Goal: Task Accomplishment & Management: Complete application form

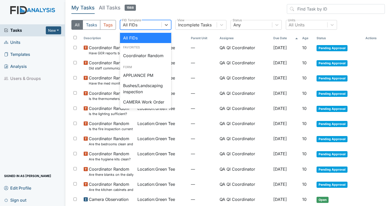
click at [152, 20] on div "All FIDs" at bounding box center [140, 24] width 41 height 9
click at [140, 53] on div "Coordinator Random" at bounding box center [145, 55] width 51 height 10
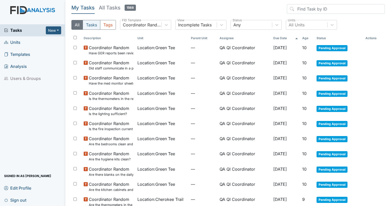
click at [91, 21] on button "Tasks" at bounding box center [92, 25] width 18 height 10
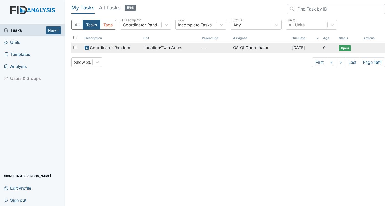
click at [261, 47] on td "QA QI Coordinator" at bounding box center [260, 47] width 59 height 11
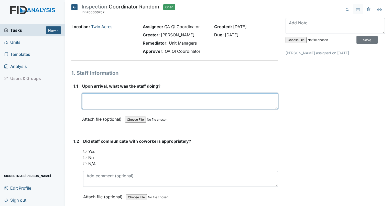
click at [136, 94] on textarea at bounding box center [180, 101] width 196 height 16
type textarea "sitting in the living room. resident was sitting screaming."
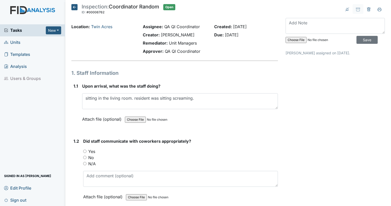
click at [84, 151] on input "Yes" at bounding box center [84, 150] width 3 height 3
radio input "true"
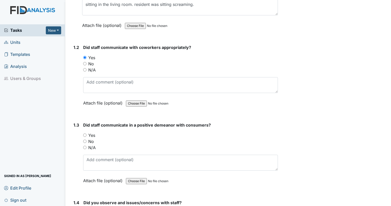
scroll to position [102, 0]
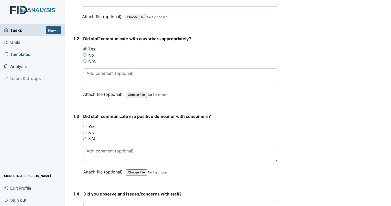
click at [84, 131] on input "No" at bounding box center [84, 132] width 3 height 3
radio input "true"
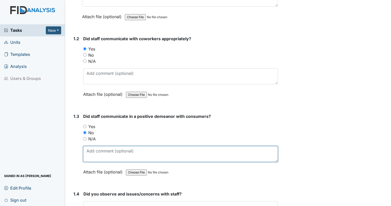
click at [95, 150] on textarea at bounding box center [180, 154] width 195 height 16
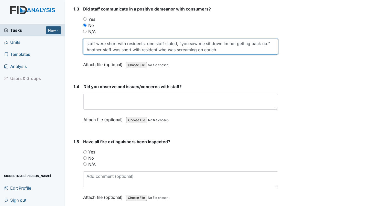
scroll to position [218, 0]
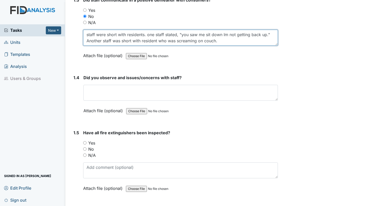
click at [220, 42] on textarea "staff were short with residents. one staff stated, "you saw me sit down Im not …" at bounding box center [180, 38] width 195 height 16
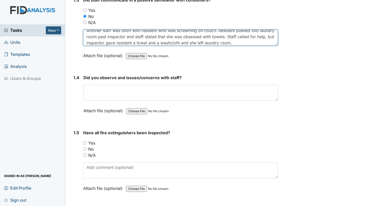
scroll to position [16, 0]
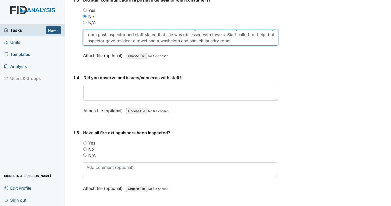
type textarea "staff were short with residents. one staff stated, "you saw me sit down Im not …"
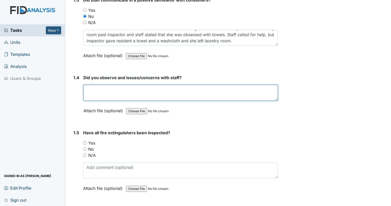
click at [152, 92] on textarea at bounding box center [180, 93] width 194 height 16
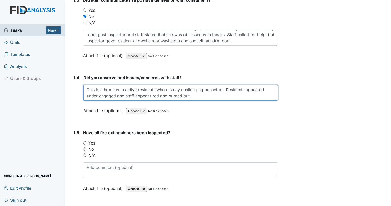
type textarea "This is a home with active residents who display challenging behaviors. Residen…"
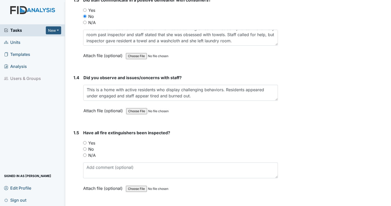
click at [87, 140] on div "Yes" at bounding box center [180, 143] width 195 height 6
click at [83, 141] on input "Yes" at bounding box center [84, 142] width 3 height 3
radio input "true"
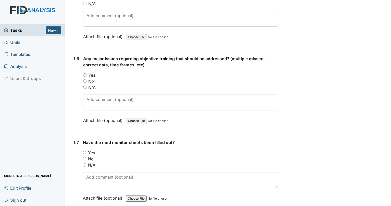
scroll to position [365, 0]
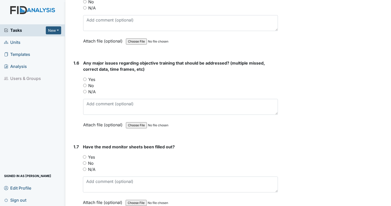
click at [84, 84] on input "No" at bounding box center [84, 85] width 3 height 3
radio input "true"
click at [85, 161] on input "No" at bounding box center [84, 162] width 3 height 3
radio input "true"
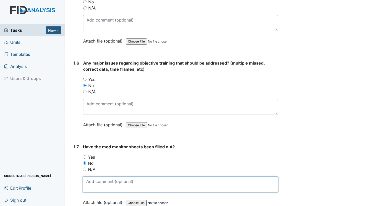
click at [95, 179] on textarea at bounding box center [180, 184] width 195 height 16
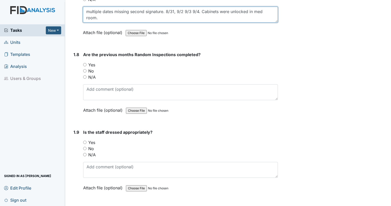
scroll to position [544, 0]
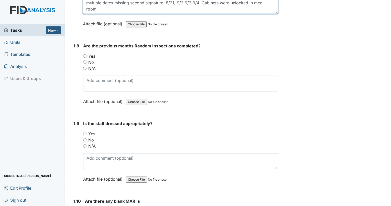
type textarea "multiple dates missing second signature. 8/31, 9/2 9/3 9/4. Cabinets were unloc…"
click at [86, 54] on input "Yes" at bounding box center [84, 55] width 3 height 3
radio input "true"
click at [86, 132] on input "Yes" at bounding box center [84, 133] width 3 height 3
radio input "true"
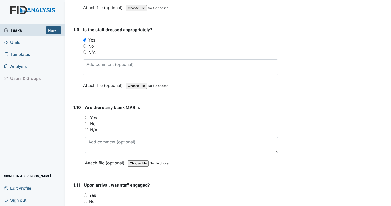
scroll to position [642, 0]
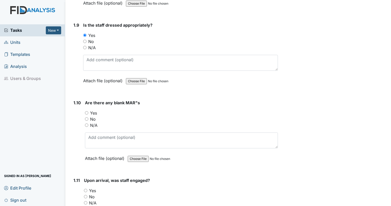
click at [86, 111] on input "Yes" at bounding box center [86, 112] width 3 height 3
radio input "true"
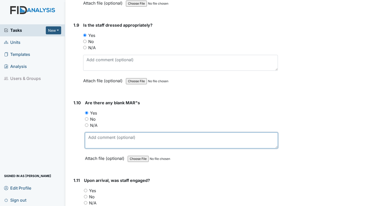
click at [96, 142] on textarea at bounding box center [181, 140] width 193 height 16
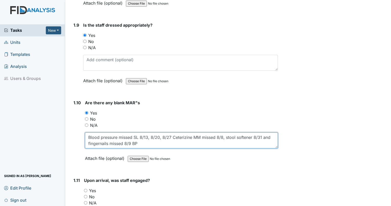
type textarea "Blood pressure missed SL 8/13, 8/20, 8/27 Ceterizine MM missed 8/8, stool softe…"
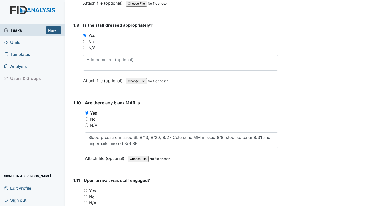
click at [85, 195] on input "No" at bounding box center [85, 196] width 3 height 3
radio input "true"
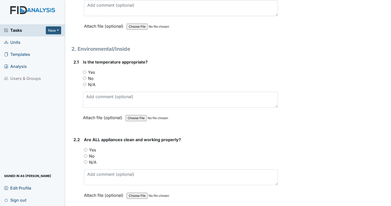
scroll to position [847, 0]
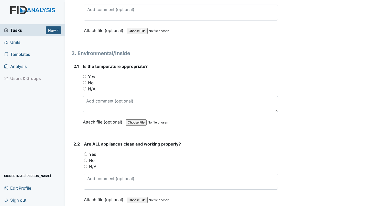
click at [87, 73] on div "Yes" at bounding box center [180, 76] width 195 height 6
click at [84, 75] on input "Yes" at bounding box center [84, 76] width 3 height 3
radio input "true"
click at [85, 158] on input "No" at bounding box center [85, 159] width 3 height 3
radio input "true"
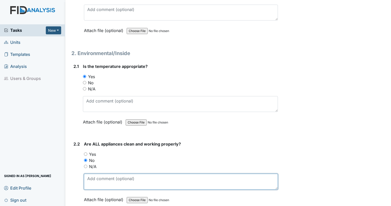
click at [92, 177] on textarea at bounding box center [181, 181] width 194 height 16
click at [207, 177] on textarea "microwave handle broken. birds nest on camera in carport." at bounding box center [181, 181] width 194 height 16
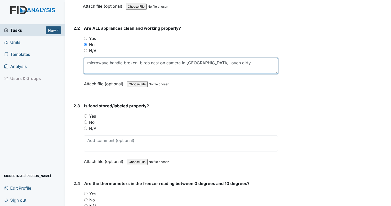
scroll to position [976, 0]
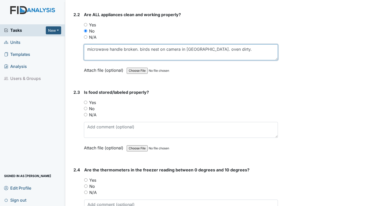
type textarea "microwave handle broken. birds nest on camera in carport. oven dirty."
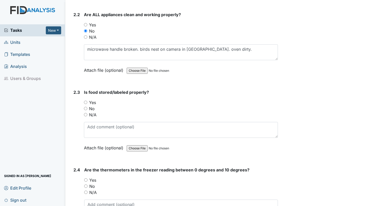
click at [85, 107] on div "No" at bounding box center [181, 108] width 194 height 6
click at [85, 107] on input "No" at bounding box center [85, 108] width 3 height 3
radio input "true"
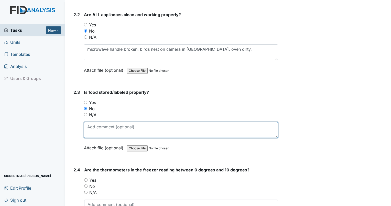
click at [92, 122] on textarea at bounding box center [181, 130] width 194 height 16
type textarea "unlabeled pitcher in fridge. bugs in pantry."
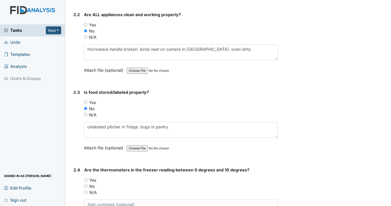
click at [85, 178] on input "Yes" at bounding box center [85, 179] width 3 height 3
radio input "true"
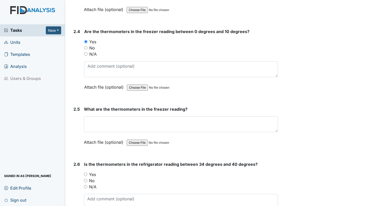
scroll to position [1127, 0]
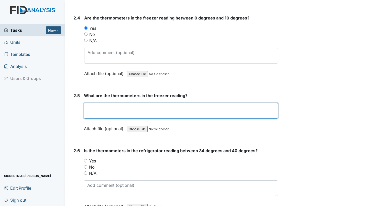
click at [162, 106] on textarea at bounding box center [181, 111] width 194 height 16
type textarea "0"
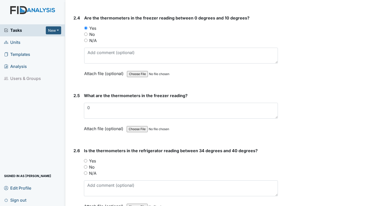
click at [85, 165] on input "No" at bounding box center [85, 166] width 3 height 3
radio input "true"
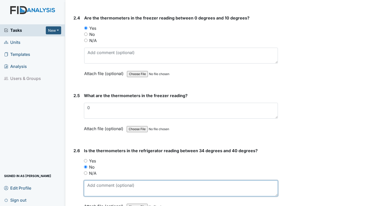
click at [97, 189] on textarea at bounding box center [181, 188] width 194 height 16
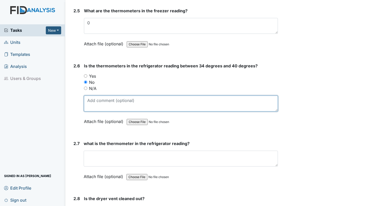
scroll to position [1230, 0]
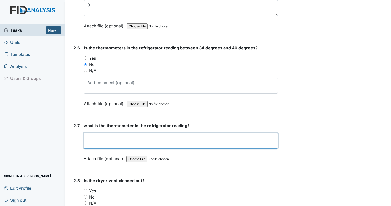
click at [198, 132] on textarea at bounding box center [181, 140] width 194 height 16
type textarea "42"
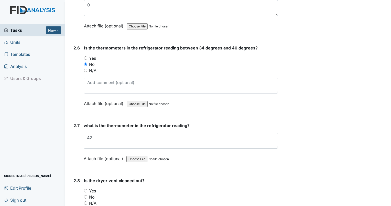
click at [86, 195] on input "No" at bounding box center [85, 196] width 3 height 3
radio input "true"
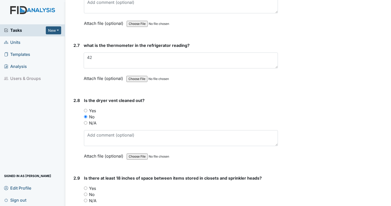
scroll to position [1341, 0]
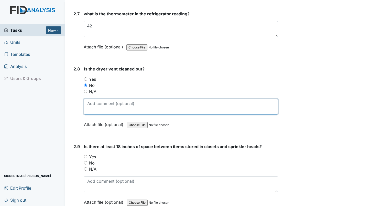
click at [169, 98] on textarea at bounding box center [181, 106] width 194 height 16
type textarea "lint in empty dryer."
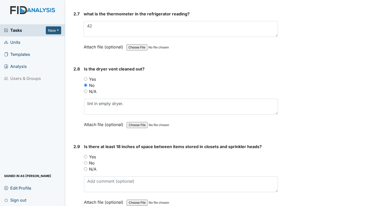
click at [85, 155] on input "Yes" at bounding box center [85, 156] width 3 height 3
radio input "true"
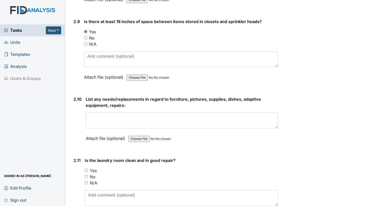
scroll to position [1475, 0]
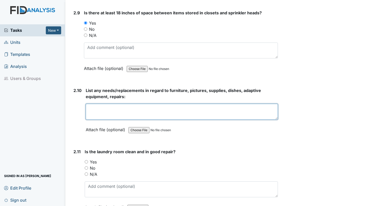
click at [125, 104] on textarea at bounding box center [182, 112] width 192 height 16
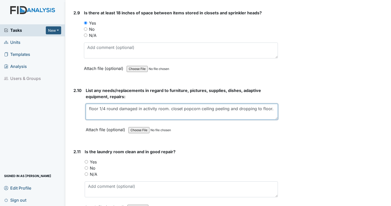
type textarea "floor 1/4 round damaged in activity room. closet popcorn ceiling peeling and dr…"
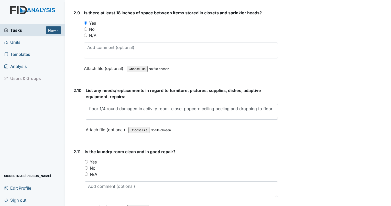
click at [86, 166] on input "No" at bounding box center [86, 167] width 3 height 3
radio input "true"
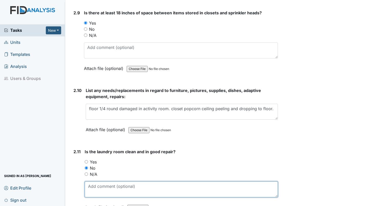
click at [89, 181] on textarea at bounding box center [181, 189] width 193 height 16
type textarea "linens behind dryer."
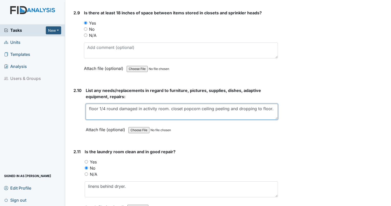
click at [273, 104] on textarea "floor 1/4 round damaged in activity room. closet popcorn ceiling peeling and dr…" at bounding box center [182, 112] width 192 height 16
click at [209, 112] on textarea "floor 1/4 round damaged in activity room. closet popcorn ceiling peeling and dr…" at bounding box center [182, 112] width 192 height 16
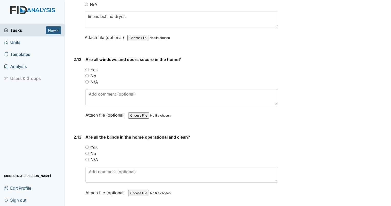
scroll to position [1640, 0]
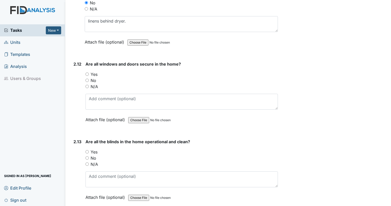
type textarea "floor 1/4 round damaged in activity room. closet popcorn ceiling peeling and dr…"
click at [91, 71] on label "Yes" at bounding box center [94, 74] width 7 height 6
click at [89, 72] on input "Yes" at bounding box center [86, 73] width 3 height 3
radio input "true"
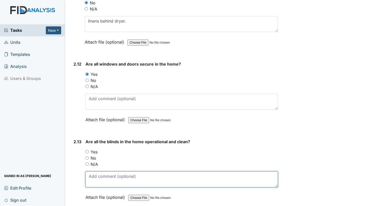
click at [93, 172] on textarea at bounding box center [181, 179] width 192 height 16
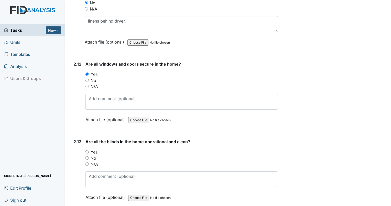
click at [86, 156] on input "No" at bounding box center [86, 157] width 3 height 3
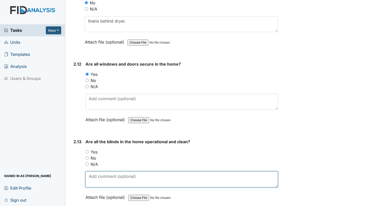
click at [104, 180] on textarea at bounding box center [181, 179] width 192 height 16
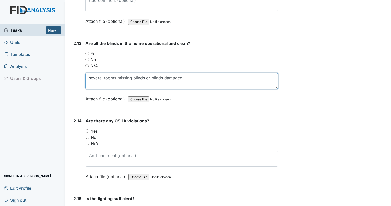
scroll to position [1751, 0]
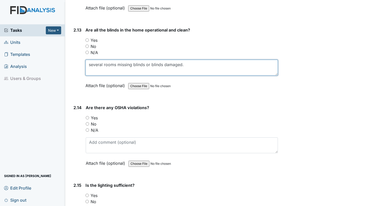
type textarea "several rooms missing blinds or blinds damaged."
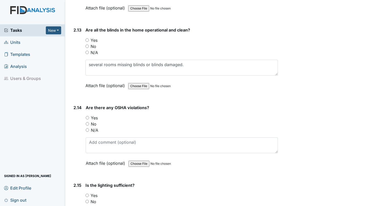
click at [88, 122] on input "No" at bounding box center [87, 123] width 3 height 3
radio input "true"
click at [88, 44] on input "No" at bounding box center [86, 45] width 3 height 3
radio input "true"
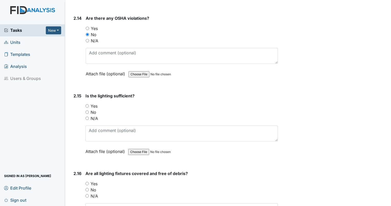
scroll to position [1836, 0]
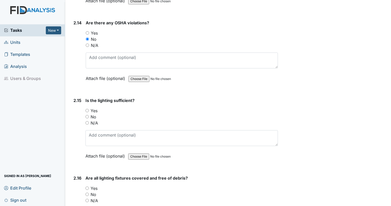
click at [86, 115] on input "No" at bounding box center [86, 116] width 3 height 3
radio input "true"
click at [87, 114] on div "No" at bounding box center [181, 117] width 192 height 6
click at [87, 109] on input "Yes" at bounding box center [86, 110] width 3 height 3
radio input "true"
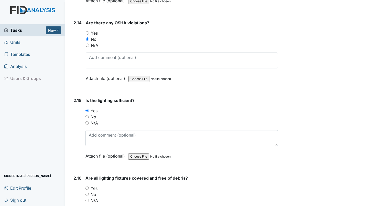
click at [85, 185] on div "Yes" at bounding box center [181, 188] width 192 height 6
click at [87, 186] on input "Yes" at bounding box center [86, 187] width 3 height 3
radio input "true"
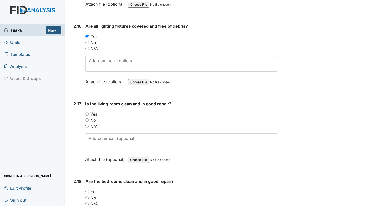
scroll to position [1983, 0]
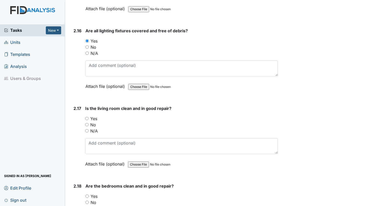
click at [89, 121] on div "No" at bounding box center [181, 124] width 193 height 6
click at [87, 123] on input "No" at bounding box center [86, 124] width 3 height 3
radio input "true"
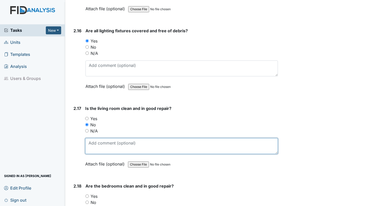
click at [95, 138] on textarea at bounding box center [181, 146] width 193 height 16
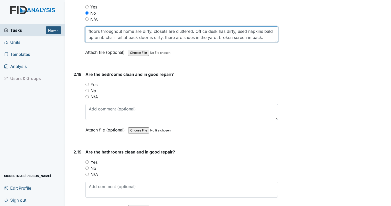
scroll to position [2112, 0]
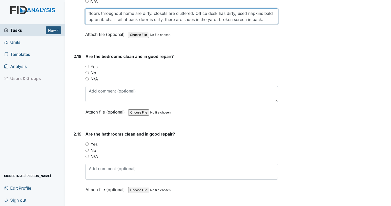
type textarea "floors throughout home are dirty. closets are cluttered. Office desk has dirty,…"
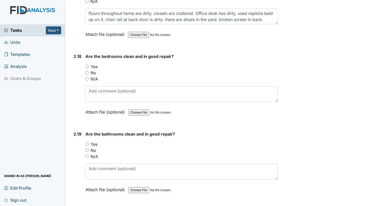
click at [86, 148] on input "No" at bounding box center [86, 149] width 3 height 3
radio input "true"
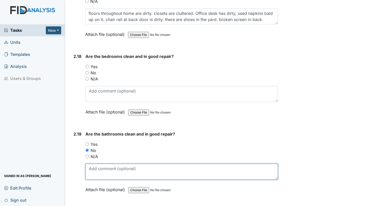
click at [98, 163] on textarea at bounding box center [181, 171] width 192 height 16
click at [200, 164] on textarea "commodes in both resident bathrooms unflushed." at bounding box center [181, 171] width 192 height 16
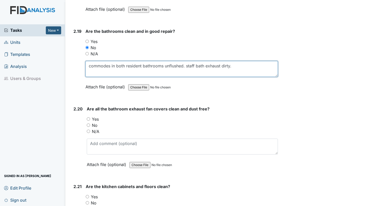
scroll to position [2224, 0]
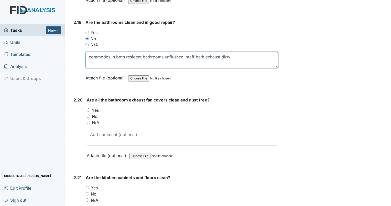
type textarea "commodes in both resident bathrooms unflushed. staff bath exhaust dirty."
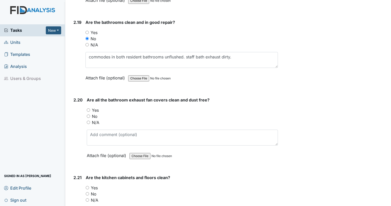
click at [91, 113] on div "No" at bounding box center [182, 116] width 191 height 6
click at [89, 114] on input "No" at bounding box center [88, 115] width 3 height 3
radio input "true"
click at [89, 114] on input "No" at bounding box center [88, 115] width 3 height 3
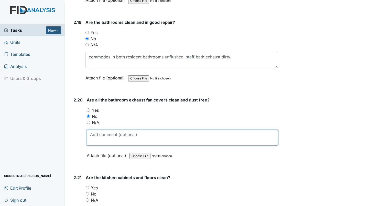
click at [96, 129] on textarea at bounding box center [182, 137] width 191 height 16
type textarea "staff bathroom exhaust filthy."
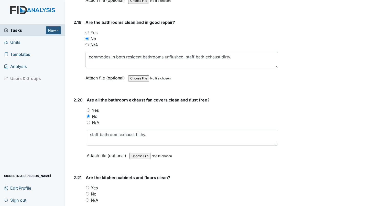
click at [87, 192] on input "No" at bounding box center [87, 193] width 3 height 3
radio input "true"
click at [94, 196] on div "Are the kitchen cabinets and floors clean? You must select one of the below opt…" at bounding box center [182, 206] width 192 height 65
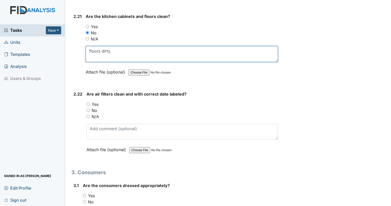
scroll to position [2389, 0]
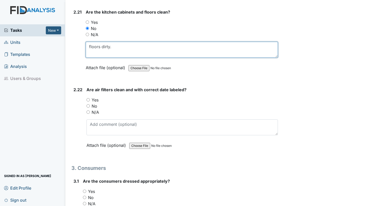
type textarea "floors dirty."
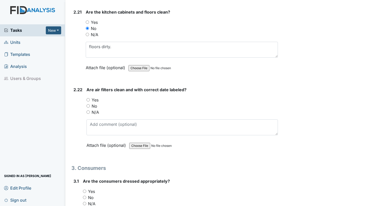
click at [88, 104] on input "No" at bounding box center [87, 105] width 3 height 3
radio input "true"
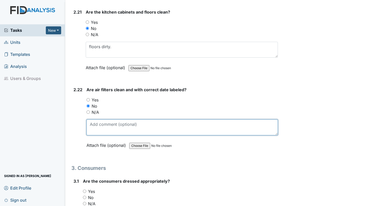
click at [97, 119] on textarea at bounding box center [181, 127] width 191 height 16
type textarea "date states 8/5 but filter is filthy in hall way."
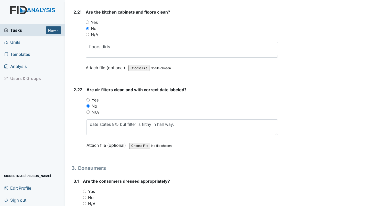
click at [83, 189] on input "Yes" at bounding box center [84, 190] width 3 height 3
radio input "true"
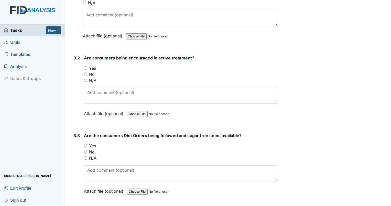
scroll to position [2585, 0]
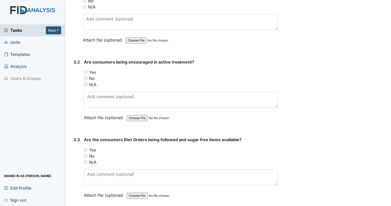
click at [84, 75] on div "No" at bounding box center [181, 78] width 194 height 6
click at [86, 76] on input "No" at bounding box center [85, 77] width 3 height 3
radio input "true"
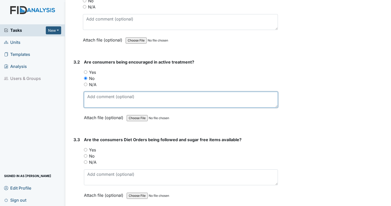
click at [97, 94] on textarea at bounding box center [181, 100] width 194 height 16
type textarea "staff stated from med room, "yall just dont know how to sit down.""
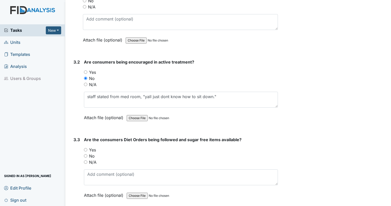
click at [86, 148] on input "Yes" at bounding box center [85, 149] width 3 height 3
radio input "true"
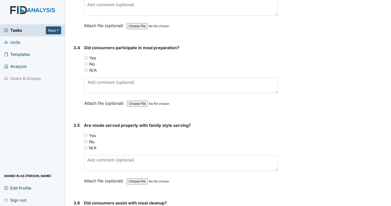
scroll to position [2754, 0]
click at [87, 68] on input "N/A" at bounding box center [85, 69] width 3 height 3
radio input "true"
click at [86, 146] on input "N/A" at bounding box center [85, 147] width 3 height 3
radio input "true"
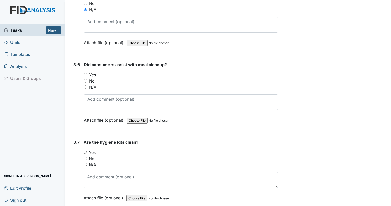
scroll to position [2897, 0]
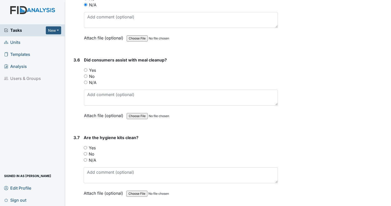
click at [86, 81] on input "N/A" at bounding box center [85, 82] width 3 height 3
radio input "true"
click at [86, 146] on input "Yes" at bounding box center [85, 147] width 3 height 3
radio input "true"
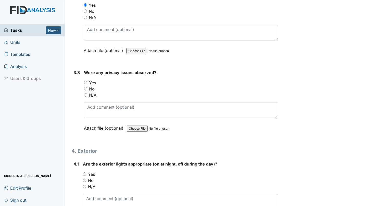
scroll to position [3053, 0]
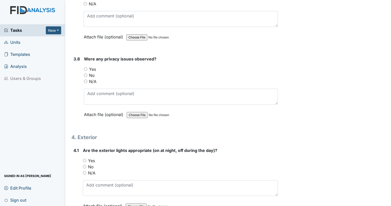
click at [86, 73] on input "No" at bounding box center [85, 74] width 3 height 3
radio input "true"
click at [85, 159] on input "Yes" at bounding box center [84, 160] width 3 height 3
radio input "true"
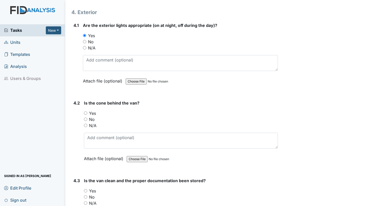
scroll to position [3182, 0]
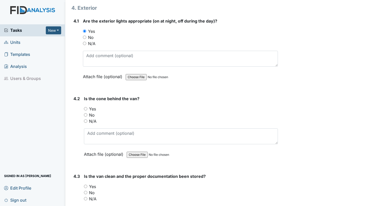
click at [86, 113] on input "No" at bounding box center [85, 114] width 3 height 3
radio input "true"
click at [85, 189] on div "No" at bounding box center [181, 192] width 194 height 6
click at [85, 190] on input "No" at bounding box center [85, 191] width 3 height 3
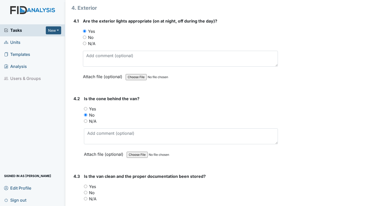
radio input "true"
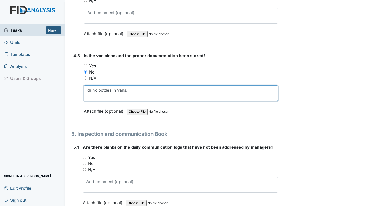
scroll to position [3320, 0]
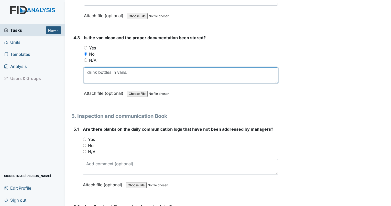
type textarea "drink bottles in vans."
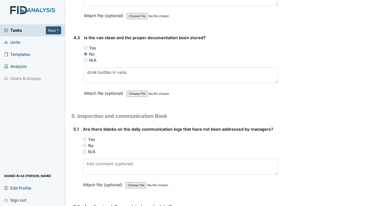
radio input "true"
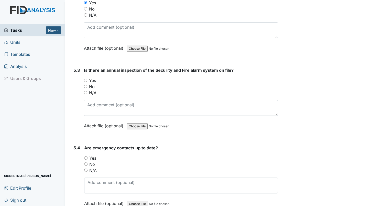
scroll to position [3539, 0]
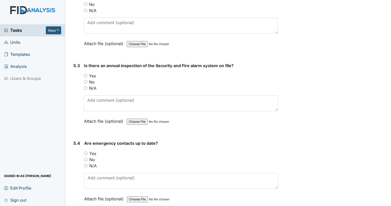
click at [85, 74] on input "Yes" at bounding box center [85, 75] width 3 height 3
radio input "true"
click at [85, 151] on input "Yes" at bounding box center [85, 152] width 3 height 3
radio input "true"
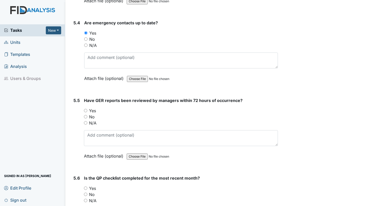
scroll to position [3650, 0]
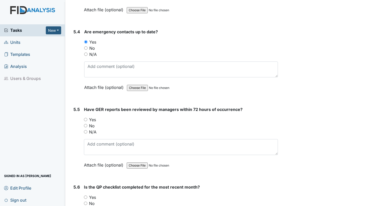
click at [87, 122] on div "No" at bounding box center [181, 125] width 194 height 6
click at [85, 124] on input "No" at bounding box center [85, 125] width 3 height 3
radio input "true"
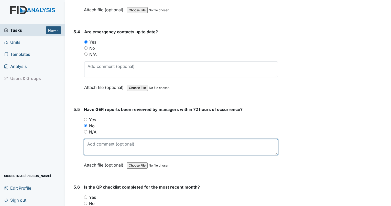
click at [100, 139] on textarea at bounding box center [181, 147] width 194 height 16
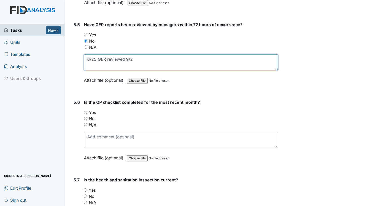
scroll to position [3784, 0]
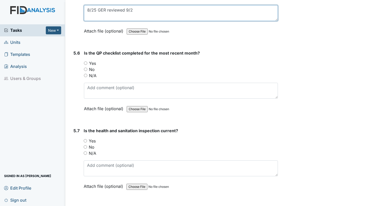
type textarea "8/25 GER reviewed 9/2"
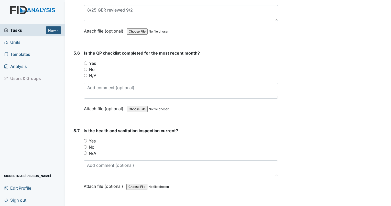
click at [86, 61] on input "Yes" at bounding box center [85, 62] width 3 height 3
radio input "true"
click at [85, 139] on input "Yes" at bounding box center [85, 140] width 3 height 3
radio input "true"
click at [85, 205] on html "Tasks New Form Inspection Document Bundle Units Templates Analysis Users & Grou…" at bounding box center [195, 103] width 391 height 206
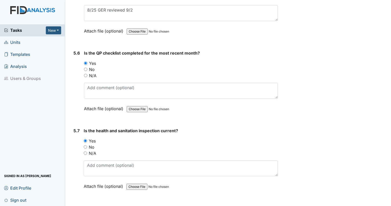
radio input "true"
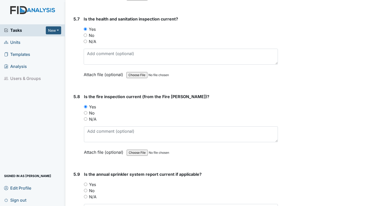
scroll to position [3957, 0]
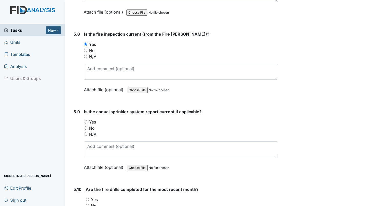
click at [84, 120] on input "Yes" at bounding box center [85, 121] width 3 height 3
radio input "true"
click at [86, 197] on input "Yes" at bounding box center [87, 198] width 3 height 3
radio input "true"
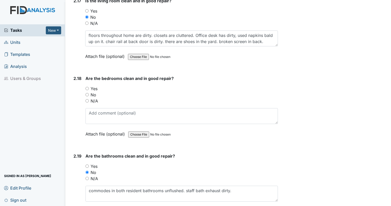
scroll to position [2099, 0]
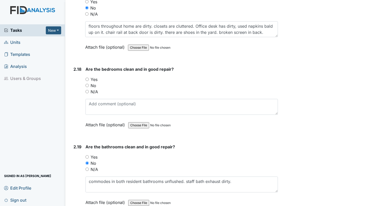
click at [86, 84] on input "No" at bounding box center [86, 85] width 3 height 3
radio input "true"
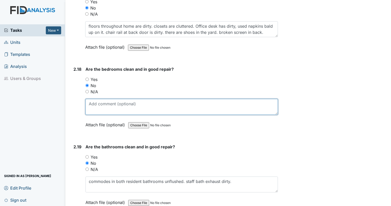
click at [97, 99] on textarea at bounding box center [181, 107] width 192 height 16
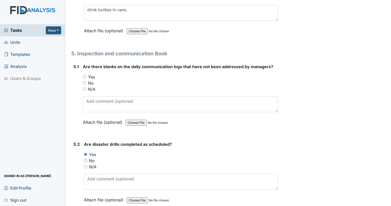
scroll to position [3378, 0]
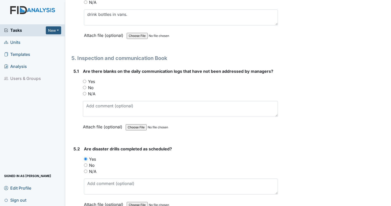
type textarea "multiple rooms need paint and 1/4 round at floor. broken dresser in bedroom 1. …"
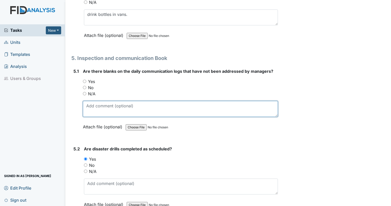
click at [109, 101] on textarea at bounding box center [180, 109] width 195 height 16
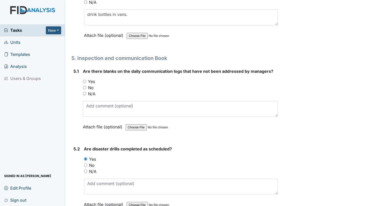
click at [85, 80] on input "Yes" at bounding box center [84, 81] width 3 height 3
radio input "true"
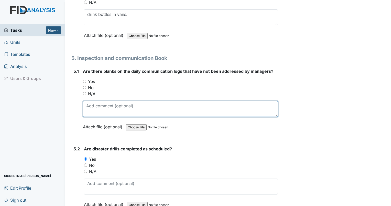
click at [118, 104] on textarea at bounding box center [180, 109] width 195 height 16
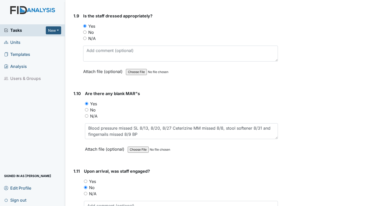
scroll to position [660, 0]
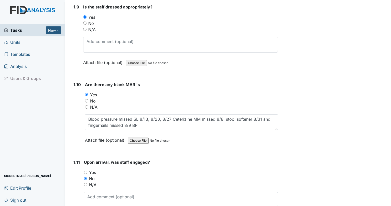
type textarea "9/1 no 1st shift comment."
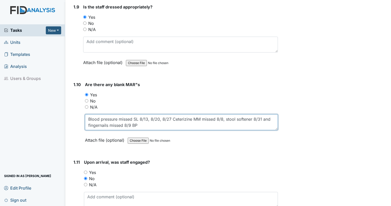
click at [157, 123] on textarea "Blood pressure missed SL 8/13, 8/20, 8/27 Ceterizine MM missed 8/8, stool softe…" at bounding box center [181, 122] width 193 height 16
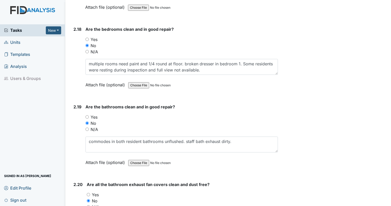
scroll to position [2144, 0]
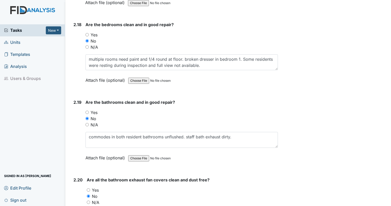
type textarea "Blood pressure missed SL 8/13, 8/20, 8/27 Ceterizine MM missed 8/8, stool softe…"
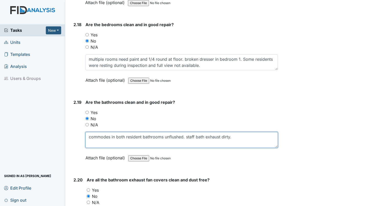
click at [253, 132] on textarea "commodes in both resident bathrooms unflushed. staff bath exhaust dirty." at bounding box center [181, 140] width 192 height 16
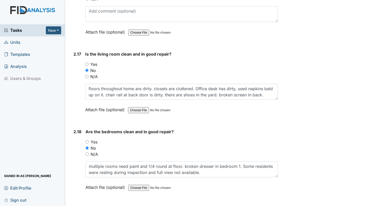
scroll to position [2032, 0]
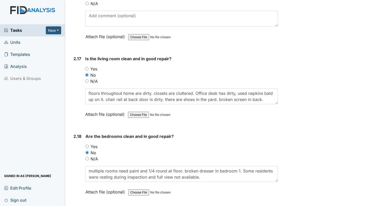
type textarea "commodes in both resident bathrooms unflushed. staff bath exhaust dirty. linen …"
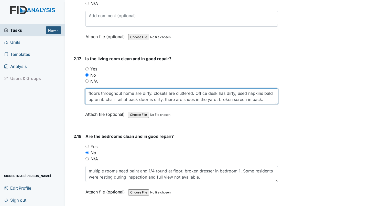
click at [265, 93] on textarea "floors throughout home are dirty. closets are cluttered. Office desk has dirty,…" at bounding box center [181, 96] width 193 height 16
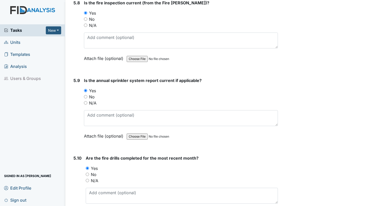
scroll to position [4015, 0]
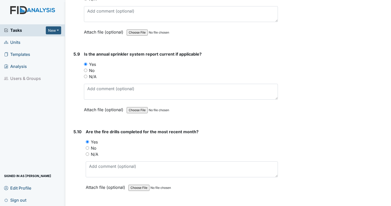
type textarea "floors throughout home are dirty. closets are cluttered. Office desk has dirty,…"
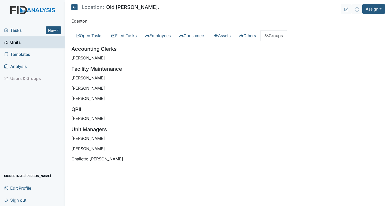
click at [19, 44] on span "Units" at bounding box center [12, 42] width 17 height 8
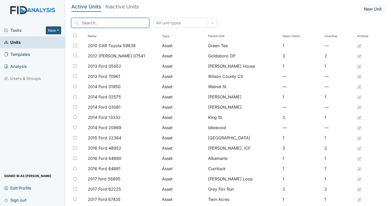
click at [120, 22] on input "search" at bounding box center [110, 23] width 78 height 10
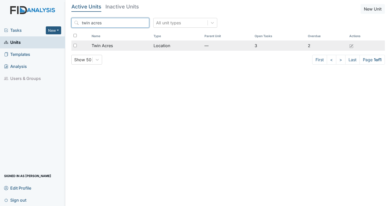
type input "twin acres"
click at [98, 47] on span "Twin Acres" at bounding box center [102, 45] width 21 height 6
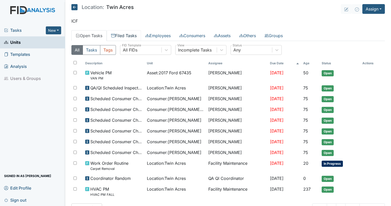
click at [129, 36] on link "Filed Tasks" at bounding box center [124, 35] width 34 height 11
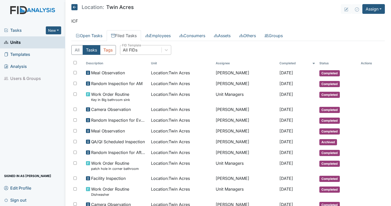
click at [144, 50] on div "All FIDs" at bounding box center [140, 49] width 41 height 9
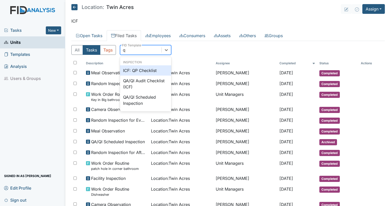
type input "qp"
click at [143, 69] on div "ICF: QP Checklist" at bounding box center [145, 70] width 51 height 10
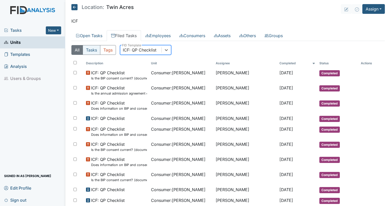
click at [90, 51] on button "Tasks" at bounding box center [92, 50] width 18 height 10
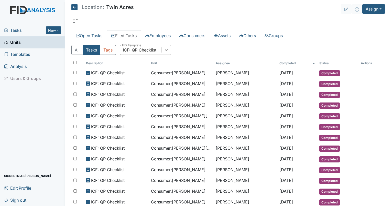
click at [165, 53] on div at bounding box center [166, 49] width 9 height 9
click at [162, 51] on div at bounding box center [166, 49] width 9 height 9
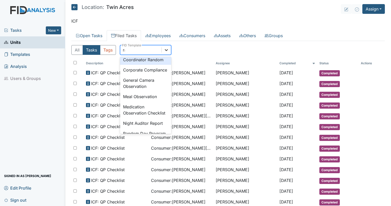
scroll to position [18, 0]
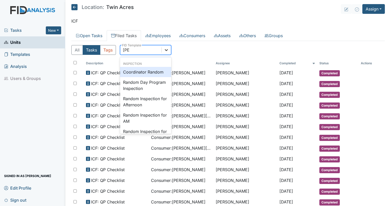
type input "random"
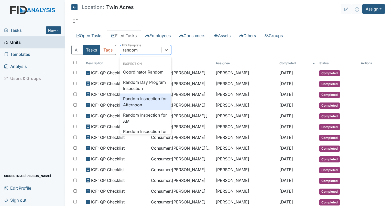
click at [146, 96] on div "Random Inspection for Afternoon" at bounding box center [145, 101] width 51 height 16
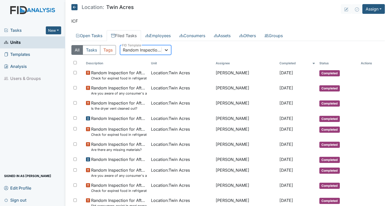
click at [170, 50] on div at bounding box center [166, 49] width 9 height 9
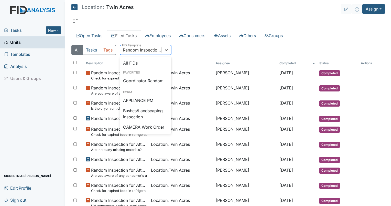
scroll to position [455, 0]
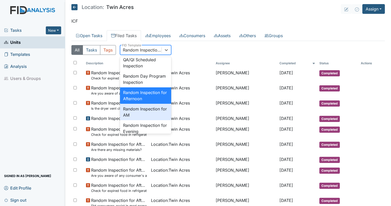
click at [140, 120] on div "Random Inspection for AM" at bounding box center [145, 112] width 51 height 16
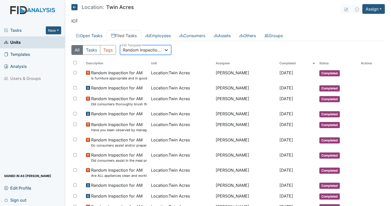
click at [167, 50] on icon at bounding box center [166, 49] width 5 height 5
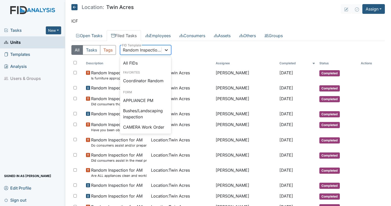
scroll to position [471, 0]
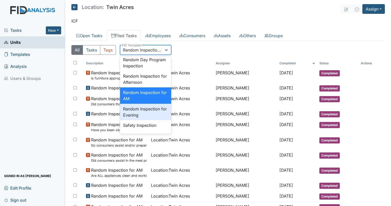
click at [157, 120] on div "Random Inspection for Evening" at bounding box center [145, 112] width 51 height 16
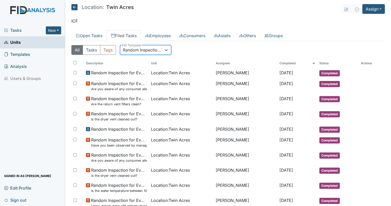
click at [130, 48] on div "Random Inspection for Evening" at bounding box center [142, 50] width 39 height 6
type input "disas"
click at [141, 68] on div "Disaster Drill Report" at bounding box center [145, 70] width 51 height 10
click at [151, 50] on div "Disaster Drill Report" at bounding box center [142, 50] width 39 height 6
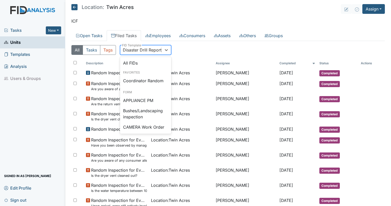
scroll to position [28, 0]
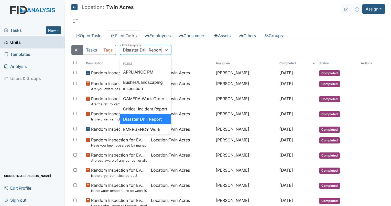
click at [151, 122] on div "Disaster Drill Report" at bounding box center [145, 119] width 51 height 10
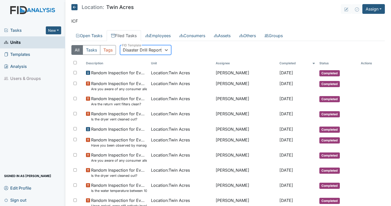
click at [141, 49] on div "Disaster Drill Report" at bounding box center [142, 50] width 39 height 6
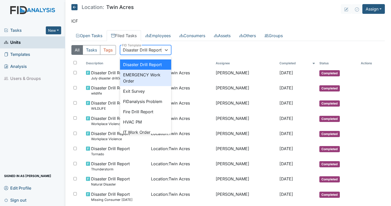
scroll to position [93, 0]
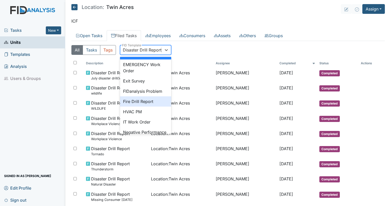
click at [136, 105] on div "Fire Drill Report" at bounding box center [145, 101] width 51 height 10
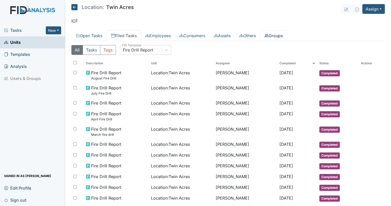
click at [282, 37] on link "Groups" at bounding box center [273, 35] width 27 height 11
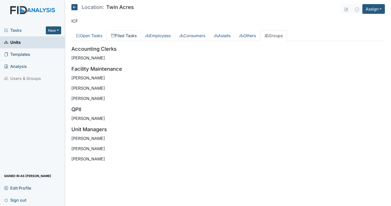
click at [120, 35] on link "Filed Tasks" at bounding box center [124, 35] width 34 height 11
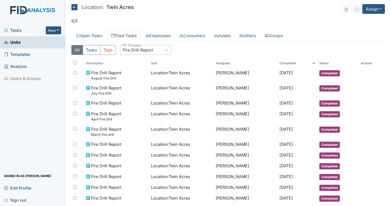
click at [140, 49] on div "Fire Drill Report" at bounding box center [138, 50] width 30 height 6
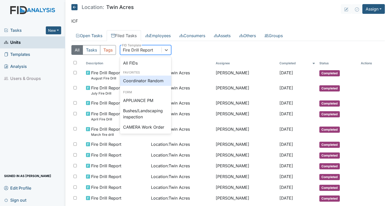
click at [148, 85] on div "Coordinator Random" at bounding box center [145, 80] width 51 height 10
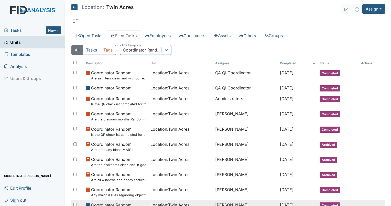
click at [166, 204] on span "Location : Twin Acres" at bounding box center [169, 204] width 39 height 6
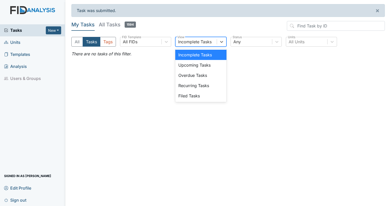
click at [192, 44] on div "Incomplete Tasks" at bounding box center [194, 42] width 33 height 6
click at [190, 94] on div "Filed Tasks" at bounding box center [200, 96] width 51 height 10
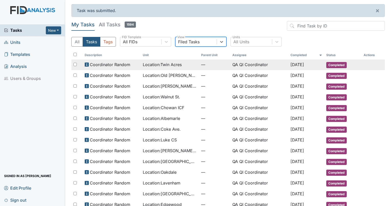
click at [247, 65] on td "QA QI Coordinator" at bounding box center [259, 64] width 58 height 11
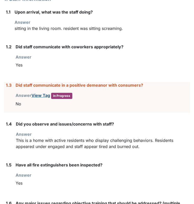
scroll to position [132, 0]
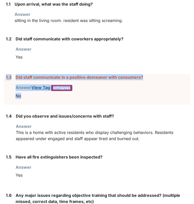
drag, startPoint x: 24, startPoint y: 96, endPoint x: 2, endPoint y: 80, distance: 27.4
drag, startPoint x: 2, startPoint y: 80, endPoint x: 26, endPoint y: 79, distance: 24.8
copy div "1.3 Did staff communicate in a positive demeanor with consumers? Answer View Ta…"
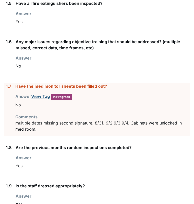
scroll to position [313, 0]
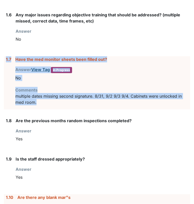
drag, startPoint x: 43, startPoint y: 101, endPoint x: 5, endPoint y: 62, distance: 55.0
click at [5, 62] on div "1.7 Have the med monitor sheets been filled out? Answer View Tag In Progress Yo…" at bounding box center [97, 82] width 186 height 53
drag, startPoint x: 5, startPoint y: 62, endPoint x: 26, endPoint y: 60, distance: 21.0
copy div "1.7 Have the med monitor sheets been filled out? Answer View Tag In Progress Yo…"
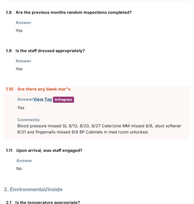
scroll to position [426, 0]
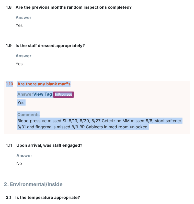
drag, startPoint x: 153, startPoint y: 125, endPoint x: 5, endPoint y: 82, distance: 154.3
click at [5, 82] on div "1.10 Are there any blank mar"s Answer View Tag In Progress You must select one …" at bounding box center [97, 107] width 186 height 53
drag, startPoint x: 5, startPoint y: 82, endPoint x: 25, endPoint y: 83, distance: 20.0
copy div "1.10 Are there any blank mar"s Answer View Tag In Progress You must select one …"
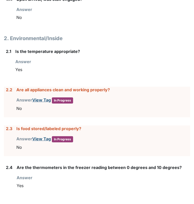
scroll to position [578, 0]
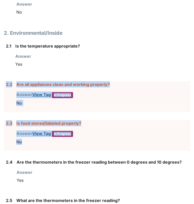
drag, startPoint x: 31, startPoint y: 140, endPoint x: 6, endPoint y: 85, distance: 60.9
drag, startPoint x: 6, startPoint y: 85, endPoint x: 32, endPoint y: 82, distance: 26.5
copy form "2.2 Are all appliances clean and working properly? Answer View Tag In Progress …"
click at [44, 93] on link "View Tag" at bounding box center [41, 94] width 19 height 5
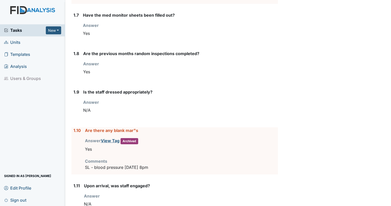
scroll to position [284, 0]
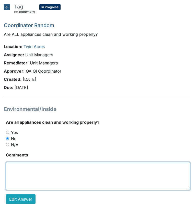
click at [26, 175] on textarea at bounding box center [98, 176] width 184 height 28
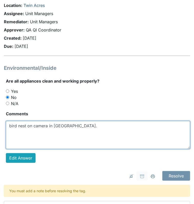
scroll to position [41, 0]
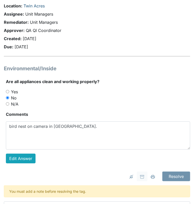
drag, startPoint x: 188, startPoint y: 133, endPoint x: 192, endPoint y: 123, distance: 10.4
click at [192, 123] on main "Tag ID: #00011259 In Progress Autosaving... Coordinator Random Are ALL applianc…" at bounding box center [97, 102] width 194 height 204
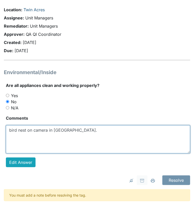
click at [96, 133] on textarea "bird nest on camera in carport." at bounding box center [98, 139] width 184 height 28
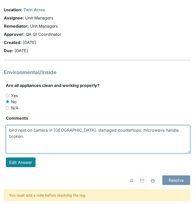
type textarea "bird nest on camera in carport. damaged countertops. microwave handle broken."
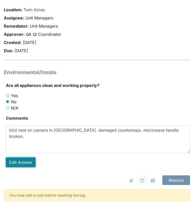
click at [17, 159] on link "Edit Answer" at bounding box center [21, 162] width 30 height 10
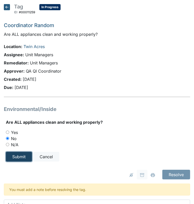
click at [14, 155] on input "Submit" at bounding box center [19, 157] width 26 height 10
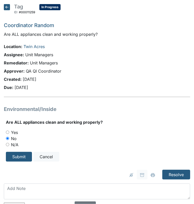
click at [8, 5] on icon at bounding box center [7, 7] width 6 height 6
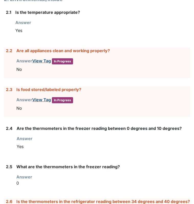
scroll to position [614, 0]
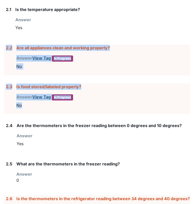
drag, startPoint x: 27, startPoint y: 108, endPoint x: 2, endPoint y: 55, distance: 57.8
drag, startPoint x: 2, startPoint y: 55, endPoint x: 56, endPoint y: 48, distance: 54.6
copy form "2.2 Are all appliances clean and working properly? Answer View Tag In Progress …"
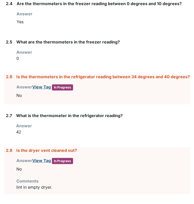
scroll to position [760, 0]
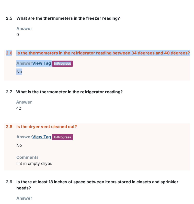
drag, startPoint x: 27, startPoint y: 73, endPoint x: 2, endPoint y: 56, distance: 30.3
drag, startPoint x: 2, startPoint y: 56, endPoint x: 21, endPoint y: 52, distance: 19.7
copy div "2.6 Is the thermometers in the refrigerator reading between 34 degrees and 40 d…"
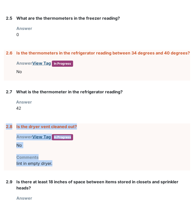
drag, startPoint x: 55, startPoint y: 162, endPoint x: 3, endPoint y: 124, distance: 65.1
drag, startPoint x: 3, startPoint y: 124, endPoint x: 29, endPoint y: 125, distance: 26.1
copy div "2.8 Is the dryer vent cleaned out? Answer View Tag In Progress You must select …"
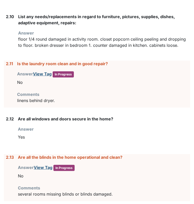
scroll to position [978, 0]
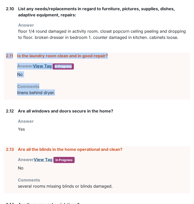
drag, startPoint x: 60, startPoint y: 91, endPoint x: 4, endPoint y: 61, distance: 63.6
click at [4, 61] on div "2.11 Is the laundry room clean and in good repair? Answer View Tag In Progress …" at bounding box center [97, 76] width 186 height 47
drag, startPoint x: 4, startPoint y: 61, endPoint x: 57, endPoint y: 72, distance: 54.9
click at [57, 72] on div "No" at bounding box center [103, 75] width 173 height 10
click at [64, 89] on p "linens behind dryer." at bounding box center [103, 92] width 173 height 6
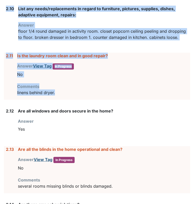
drag, startPoint x: 65, startPoint y: 89, endPoint x: 0, endPoint y: 15, distance: 98.6
drag, startPoint x: 0, startPoint y: 15, endPoint x: 28, endPoint y: 8, distance: 29.0
copy form "2.10 List any needs/replacements in regard to furniture, pictures, supplies, di…"
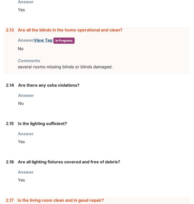
scroll to position [1100, 0]
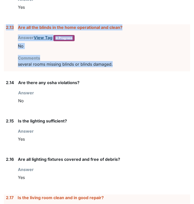
drag, startPoint x: 118, startPoint y: 61, endPoint x: 5, endPoint y: 27, distance: 118.1
click at [5, 27] on div "2.13 Are all the blinds in the home operational and clean? Answer View Tag In P…" at bounding box center [97, 47] width 186 height 47
copy div "2.13 Are all the blinds in the home operational and clean? Answer View Tag In P…"
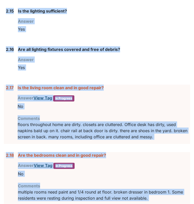
scroll to position [1200, 0]
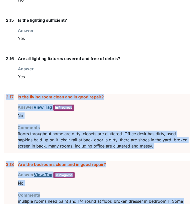
drag, startPoint x: 117, startPoint y: 101, endPoint x: 8, endPoint y: 88, distance: 110.2
click at [8, 88] on form "1. Staff Information 1.1 Upon arrival, what was the staff doing? Answer sitting…" at bounding box center [97, 75] width 186 height 2312
drag, startPoint x: 8, startPoint y: 88, endPoint x: 26, endPoint y: 93, distance: 18.4
copy form "2.17 Is the living room clean and in good repair? Answer View Tag In Progress Y…"
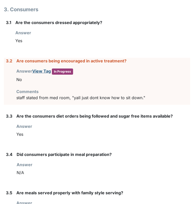
scroll to position [1647, 0]
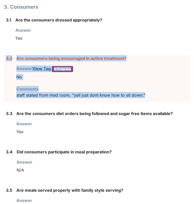
drag, startPoint x: 149, startPoint y: 90, endPoint x: 6, endPoint y: 52, distance: 148.1
click at [6, 55] on div "3.2 Are consumers being encouraged in active treatment? Answer View Tag In Prog…" at bounding box center [97, 78] width 186 height 47
copy div "3.2 Are consumers being encouraged in active treatment? Answer View Tag In Prog…"
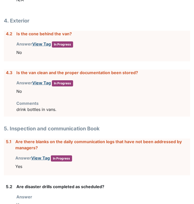
scroll to position [1894, 0]
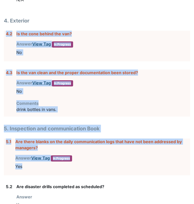
drag, startPoint x: 35, startPoint y: 163, endPoint x: 7, endPoint y: 27, distance: 139.2
copy form "4.2 Is the cone behind the van? Answer View Tag In Progress You must select one…"
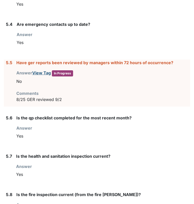
scroll to position [2143, 0]
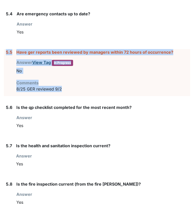
drag, startPoint x: 63, startPoint y: 80, endPoint x: 1, endPoint y: 42, distance: 72.3
drag, startPoint x: 1, startPoint y: 42, endPoint x: 22, endPoint y: 46, distance: 21.7
copy div "5.5 Have ger reports been reviewed by managers within 72 hours of occurrence? A…"
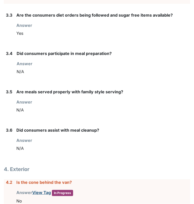
scroll to position [1865, 0]
